Goal: Find specific page/section: Find specific page/section

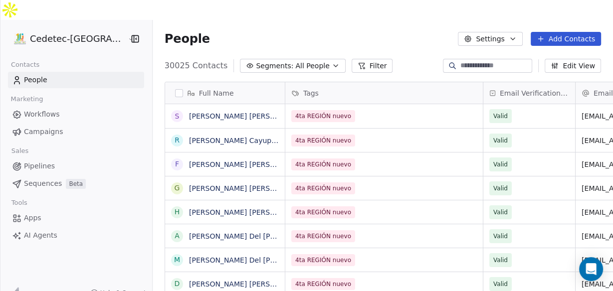
scroll to position [250, 472]
click at [44, 127] on span "Campaigns" at bounding box center [43, 132] width 39 height 10
